Goal: Task Accomplishment & Management: Use online tool/utility

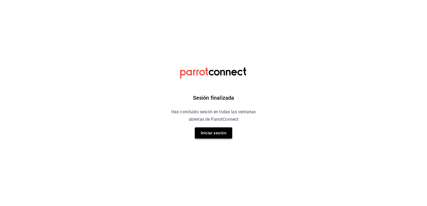
click at [212, 134] on button "Iniciar sesión" at bounding box center [213, 132] width 37 height 11
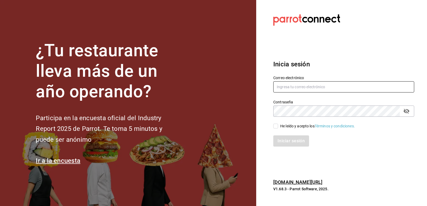
type input "animal.masaryk@grupocosteno.com"
click at [277, 126] on input "He leído y acepto los Términos y condiciones." at bounding box center [275, 126] width 5 height 5
checkbox input "true"
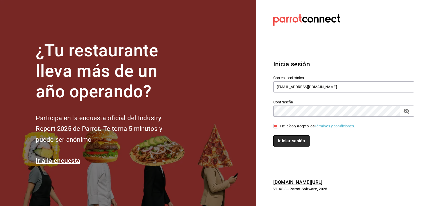
click at [287, 137] on button "Iniciar sesión" at bounding box center [291, 140] width 36 height 11
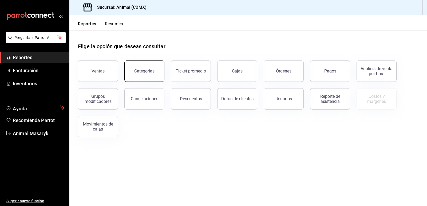
click at [152, 75] on button "Categorías" at bounding box center [144, 71] width 40 height 21
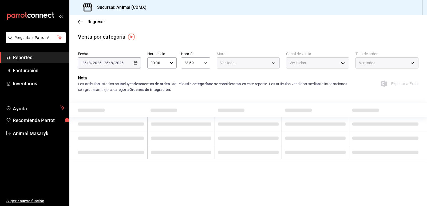
click at [135, 61] on div "[DATE] [DATE] - [DATE] [DATE]" at bounding box center [109, 62] width 63 height 11
click at [134, 65] on div "[DATE] [DATE] - [DATE] [DATE]" at bounding box center [109, 62] width 63 height 11
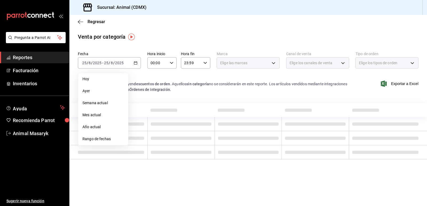
click at [102, 117] on span "Mes actual" at bounding box center [102, 115] width 41 height 6
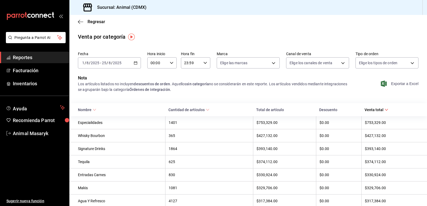
click at [406, 86] on span "Exportar a Excel" at bounding box center [400, 84] width 37 height 6
click at [80, 19] on icon "button" at bounding box center [80, 21] width 5 height 5
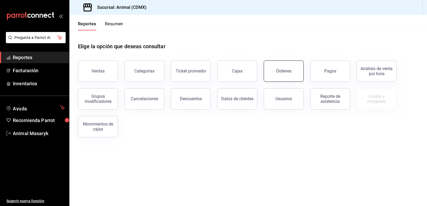
click at [275, 69] on button "Órdenes" at bounding box center [284, 71] width 40 height 21
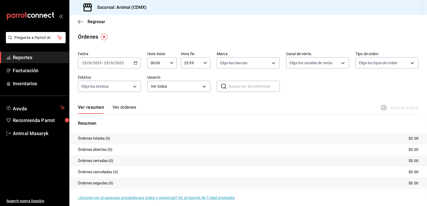
click at [135, 63] on \(Stroke\) "button" at bounding box center [135, 62] width 3 height 0
click at [102, 139] on span "Rango de fechas" at bounding box center [102, 139] width 41 height 6
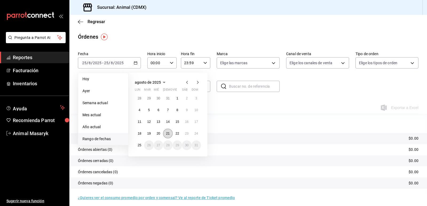
click at [167, 133] on abbr "21" at bounding box center [167, 134] width 3 height 4
click at [174, 136] on button "22" at bounding box center [177, 134] width 9 height 10
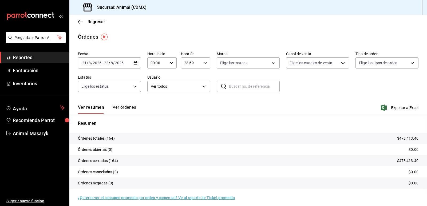
click at [131, 108] on button "Ver órdenes" at bounding box center [124, 109] width 23 height 9
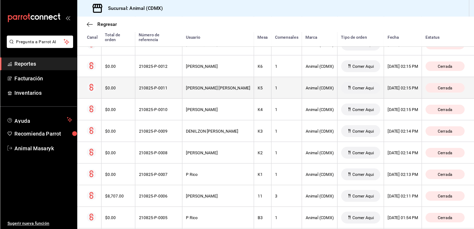
scroll to position [3051, 0]
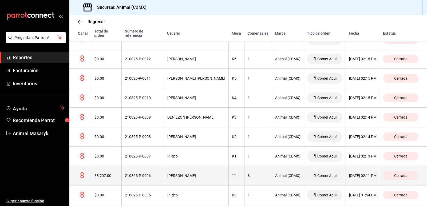
click at [149, 175] on th "210825-P-0006" at bounding box center [142, 175] width 42 height 19
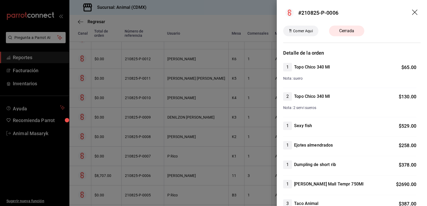
click at [412, 10] on icon "drag" at bounding box center [415, 13] width 6 height 6
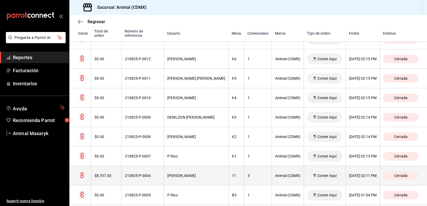
click at [113, 174] on div "$8,707.00" at bounding box center [106, 176] width 24 height 4
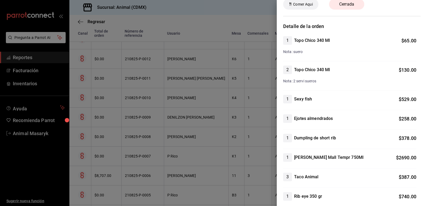
scroll to position [0, 0]
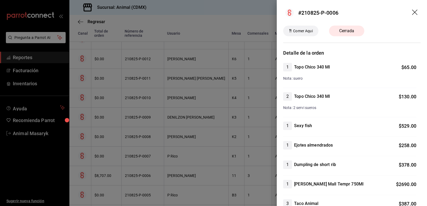
click at [308, 31] on span "Comer Aqui" at bounding box center [303, 31] width 24 height 6
click at [290, 14] on circle at bounding box center [289, 13] width 9 height 9
click at [319, 9] on div "#210825-P-0006" at bounding box center [318, 13] width 40 height 8
click at [412, 12] on icon "drag" at bounding box center [414, 12] width 5 height 5
